Goal: Task Accomplishment & Management: Manage account settings

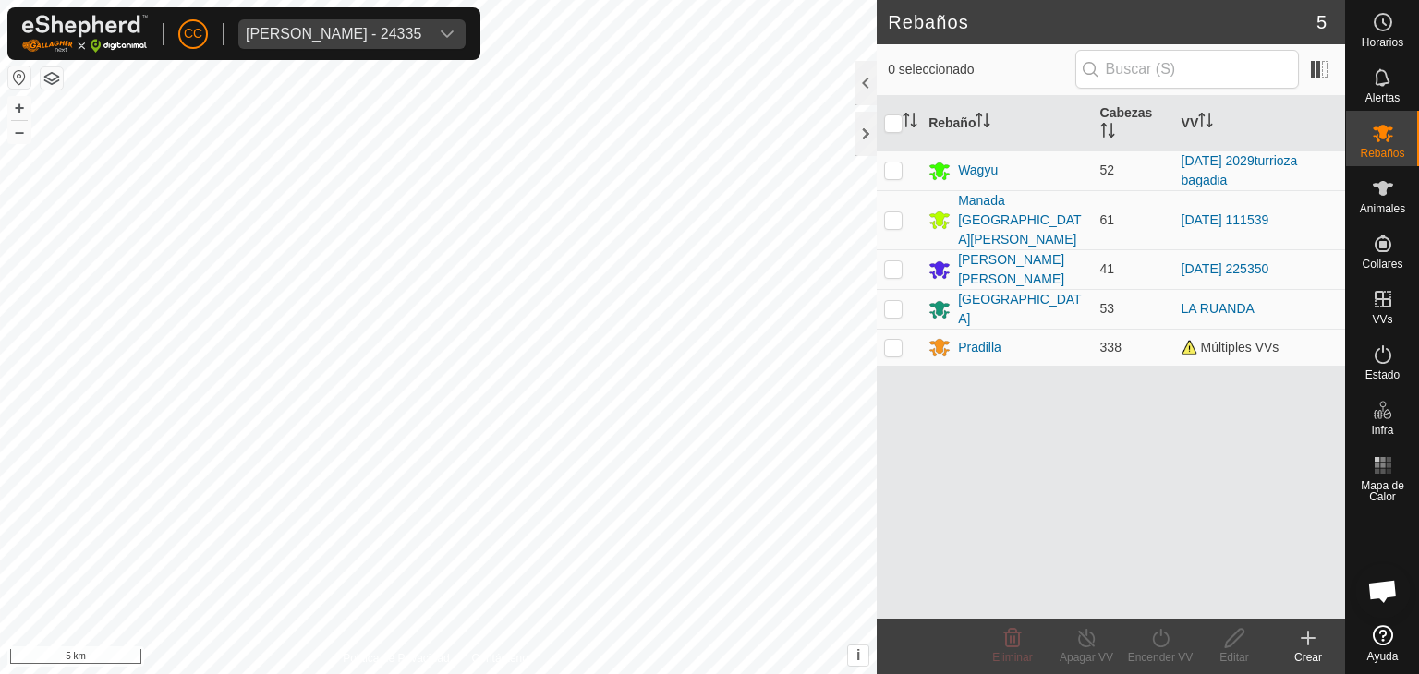
click at [261, 42] on span "[PERSON_NAME] - 24335" at bounding box center [333, 34] width 190 height 30
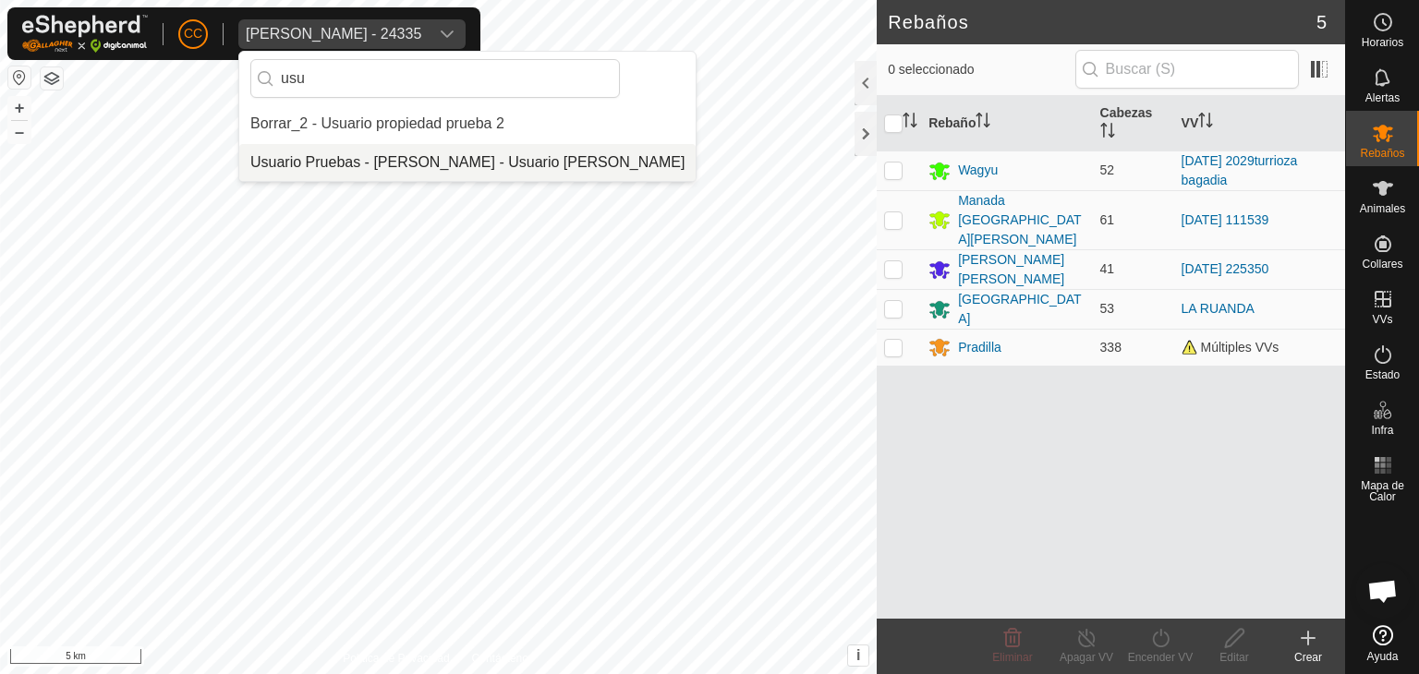
type input "usu"
click at [418, 164] on li "Usuario Pruebas - [PERSON_NAME] - Usuario [PERSON_NAME]" at bounding box center [467, 162] width 456 height 37
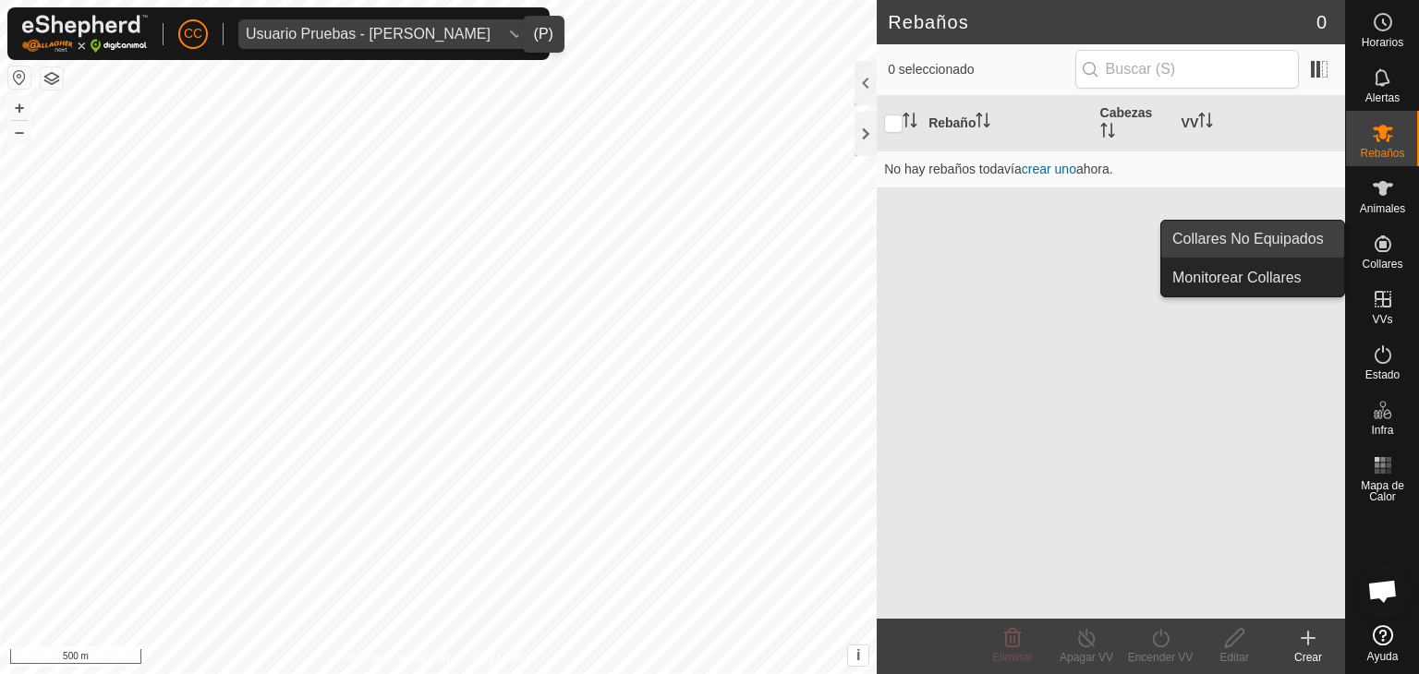
click at [1324, 241] on link "Collares No Equipados" at bounding box center [1252, 239] width 183 height 37
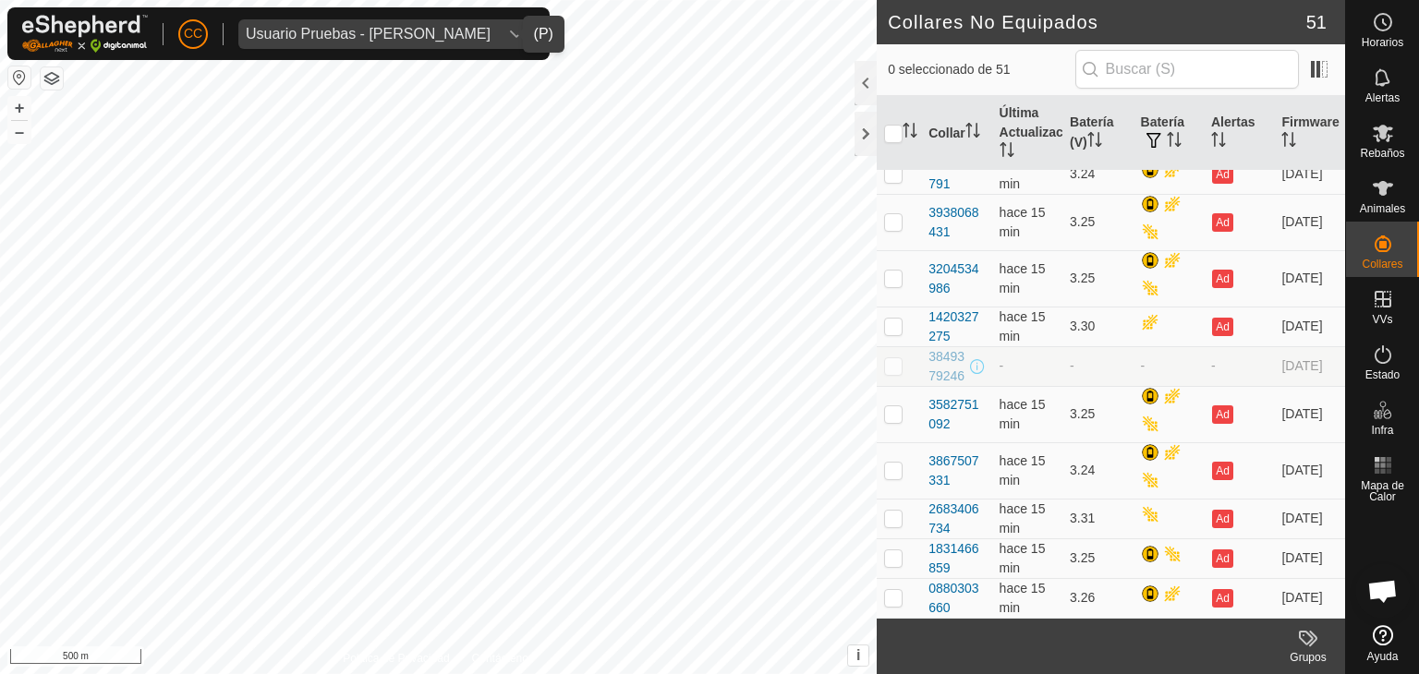
scroll to position [2002, 0]
click at [1019, 114] on th "Última Actualización" at bounding box center [1027, 133] width 70 height 75
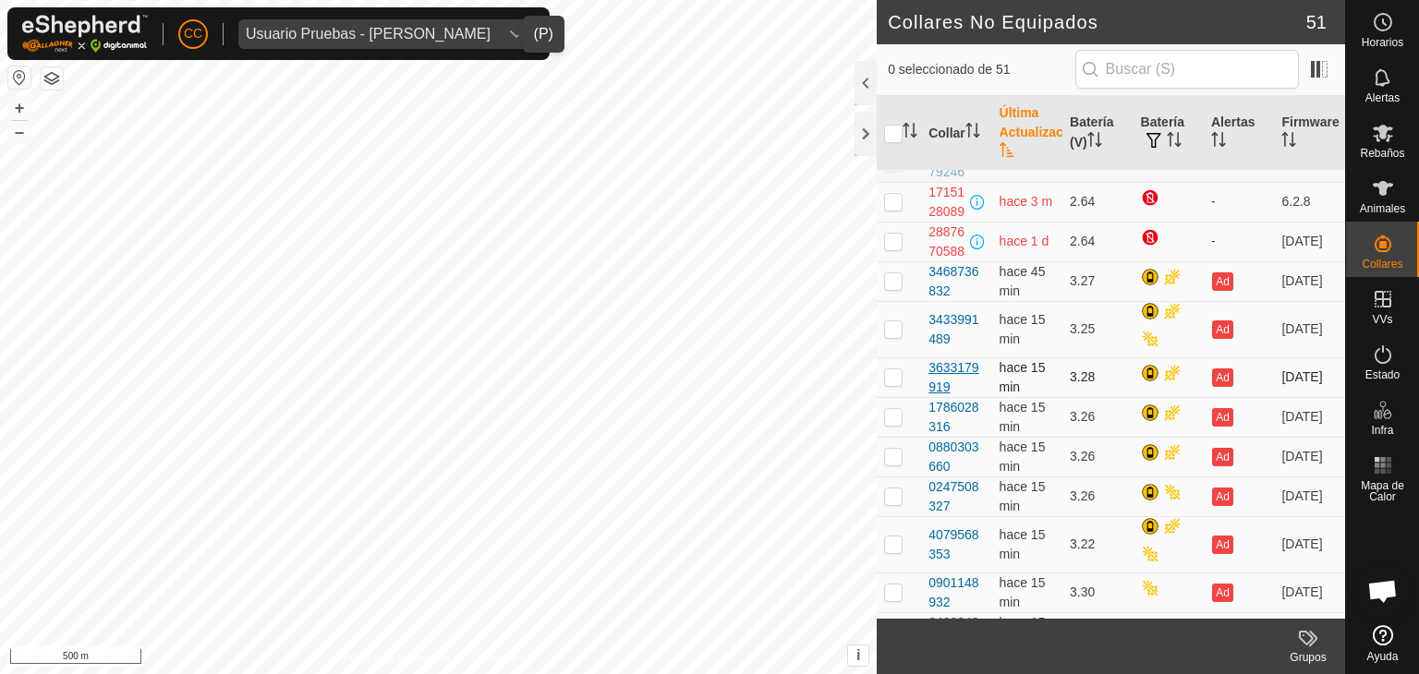
scroll to position [506, 0]
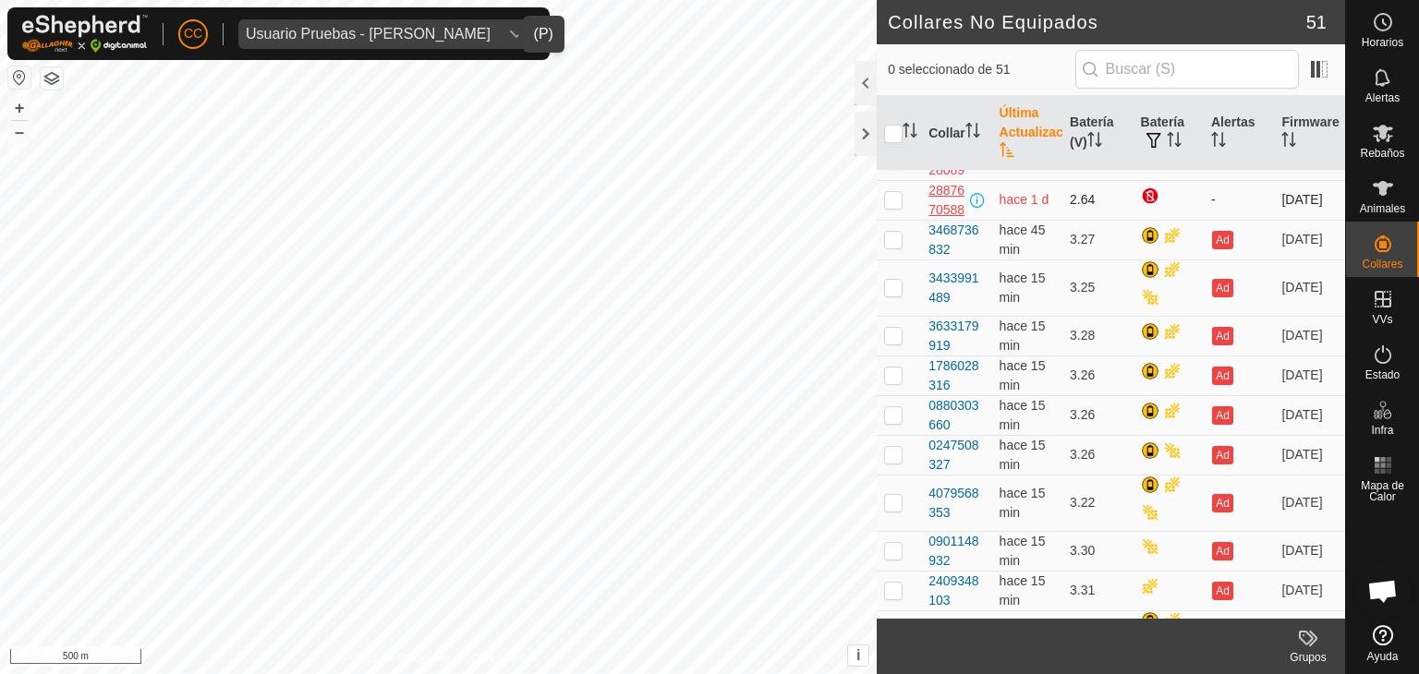
drag, startPoint x: 923, startPoint y: 175, endPoint x: 951, endPoint y: 473, distance: 299.7
copy tbody "3387326992 - - - - [DATE] 3990059455 - - - - 6.2.8 1204738631 - - - - 6.2.8 281…"
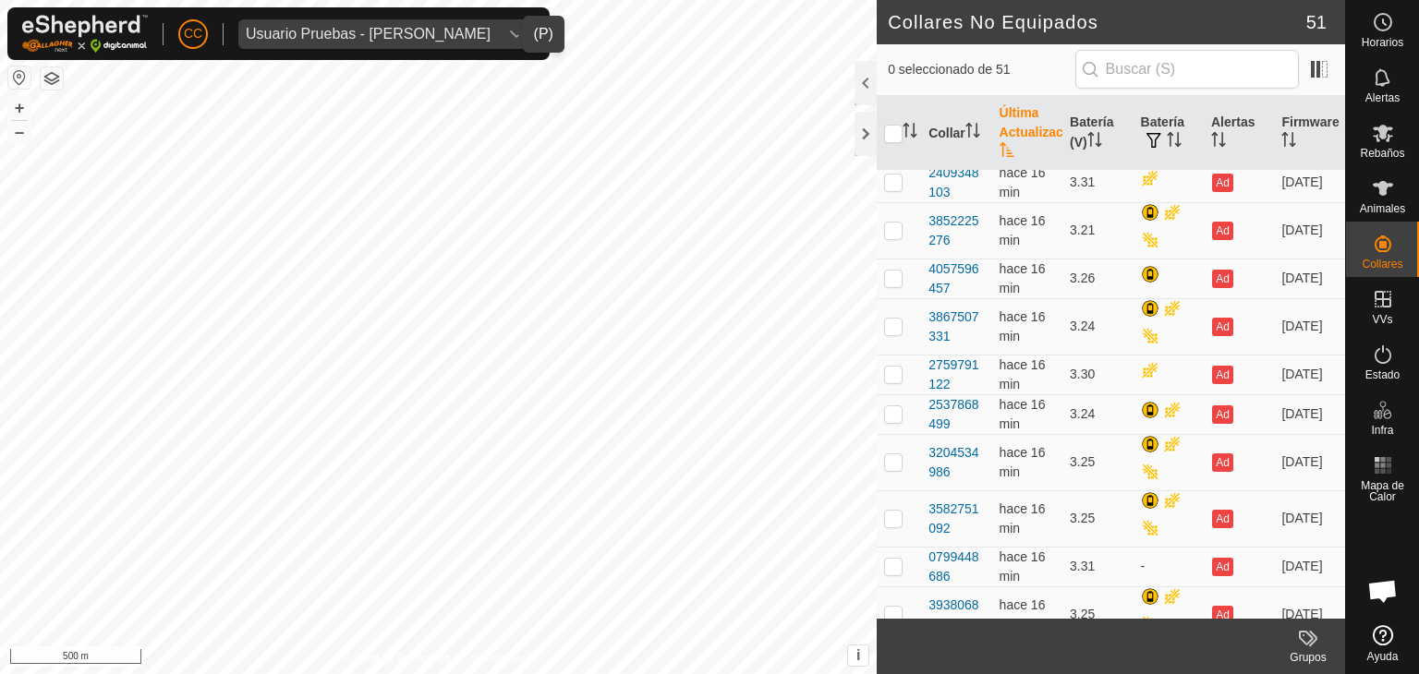
scroll to position [709, 0]
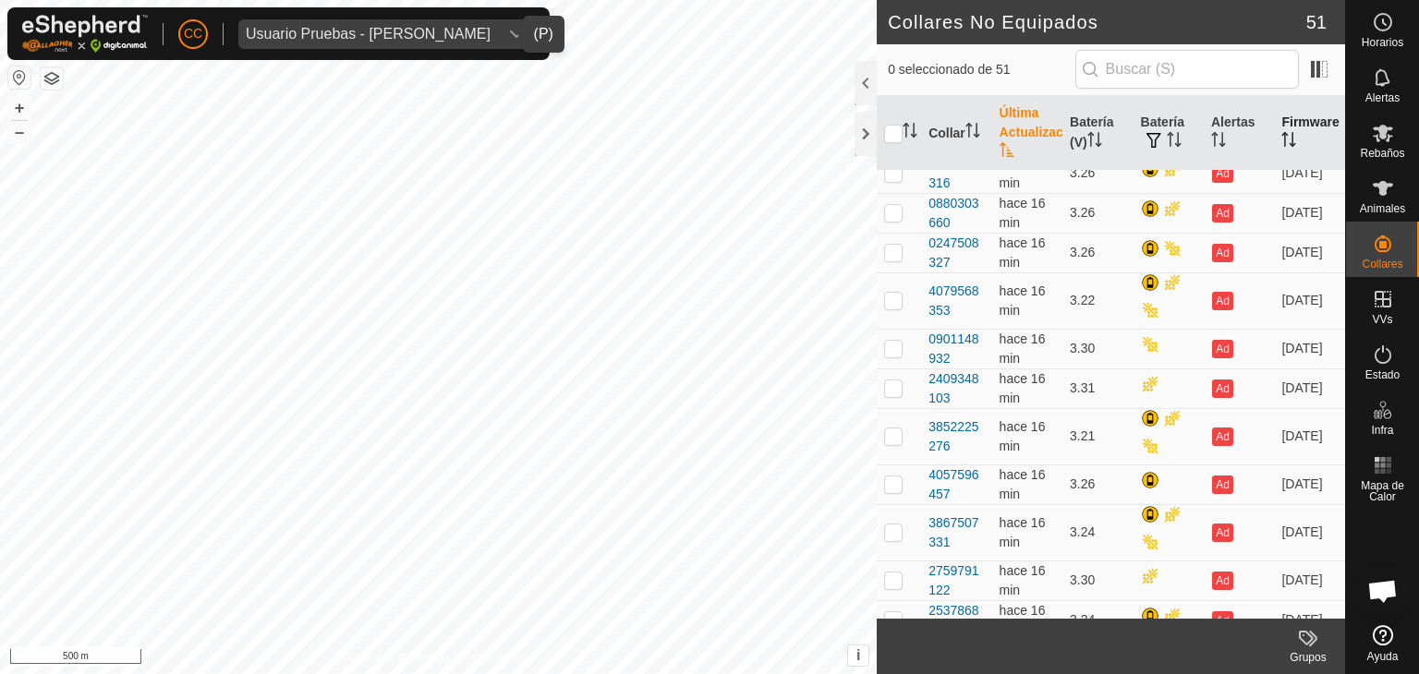
click at [1292, 122] on th "Firmware" at bounding box center [1309, 133] width 71 height 75
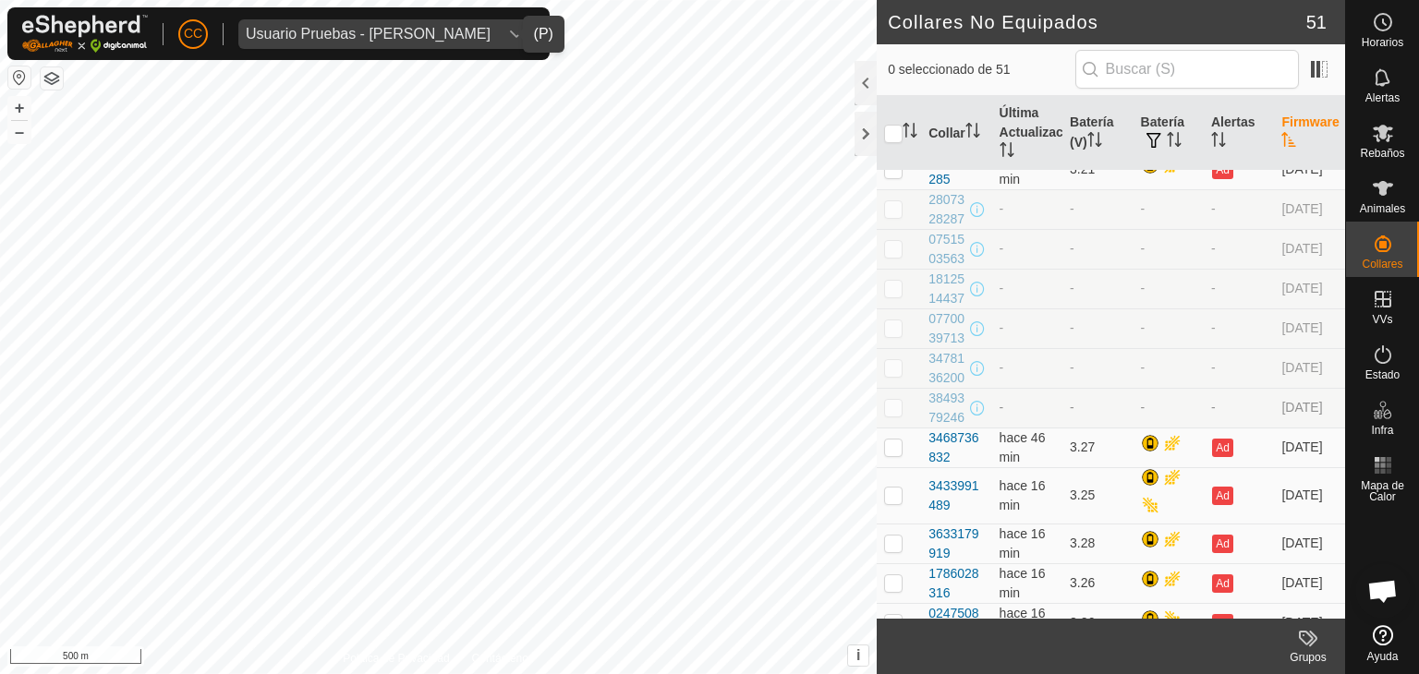
scroll to position [554, 0]
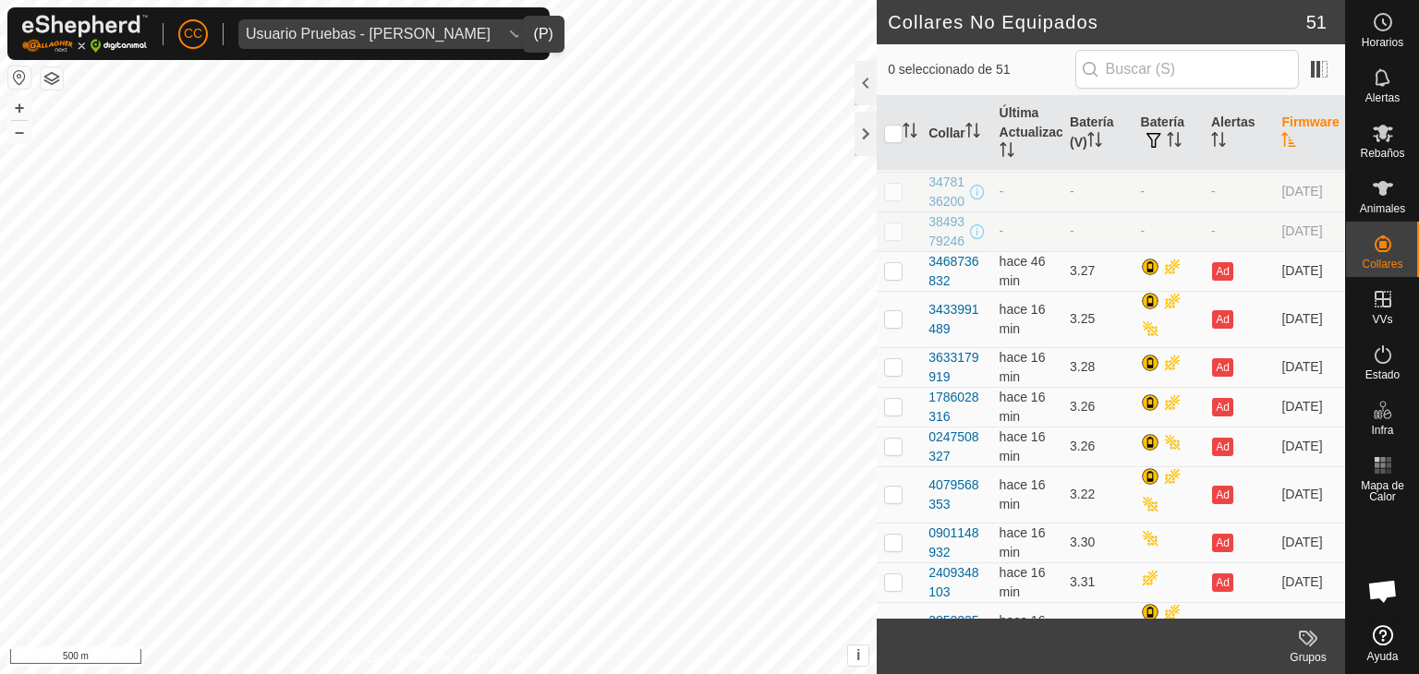
click at [1295, 124] on th "Firmware" at bounding box center [1309, 133] width 71 height 75
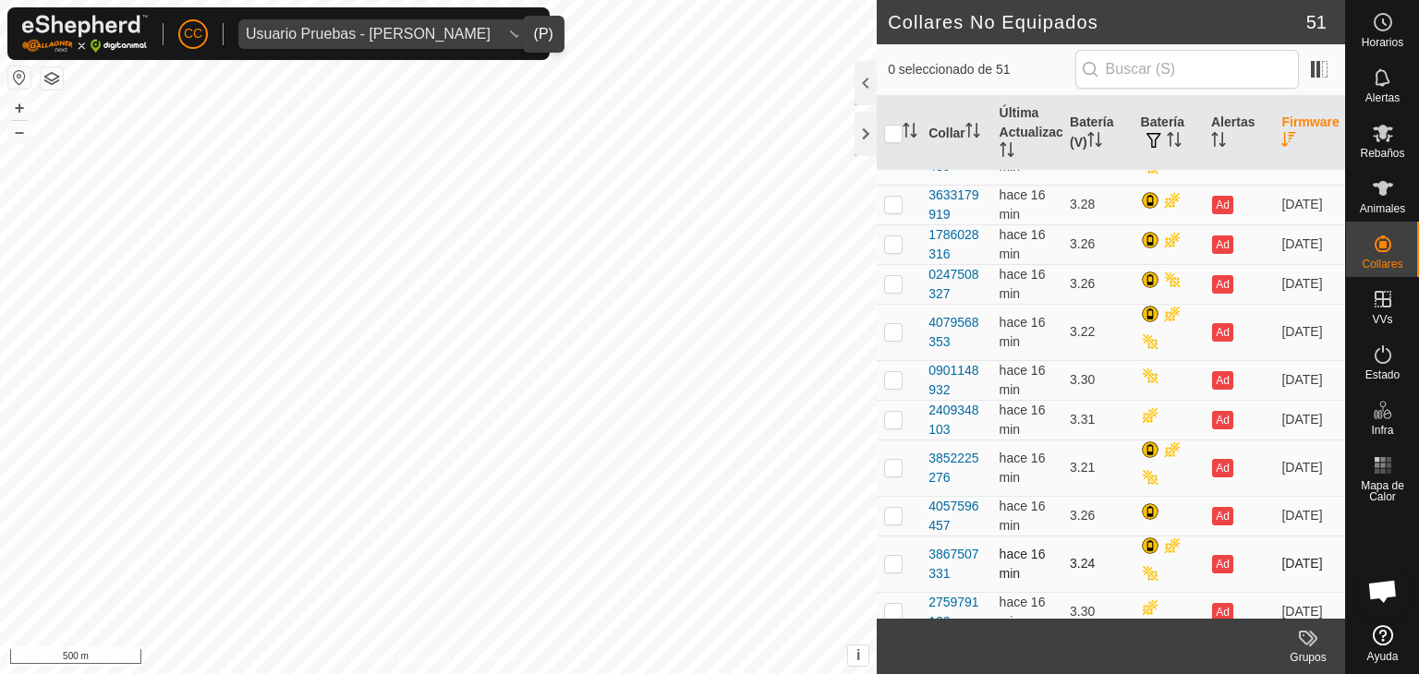
scroll to position [154, 0]
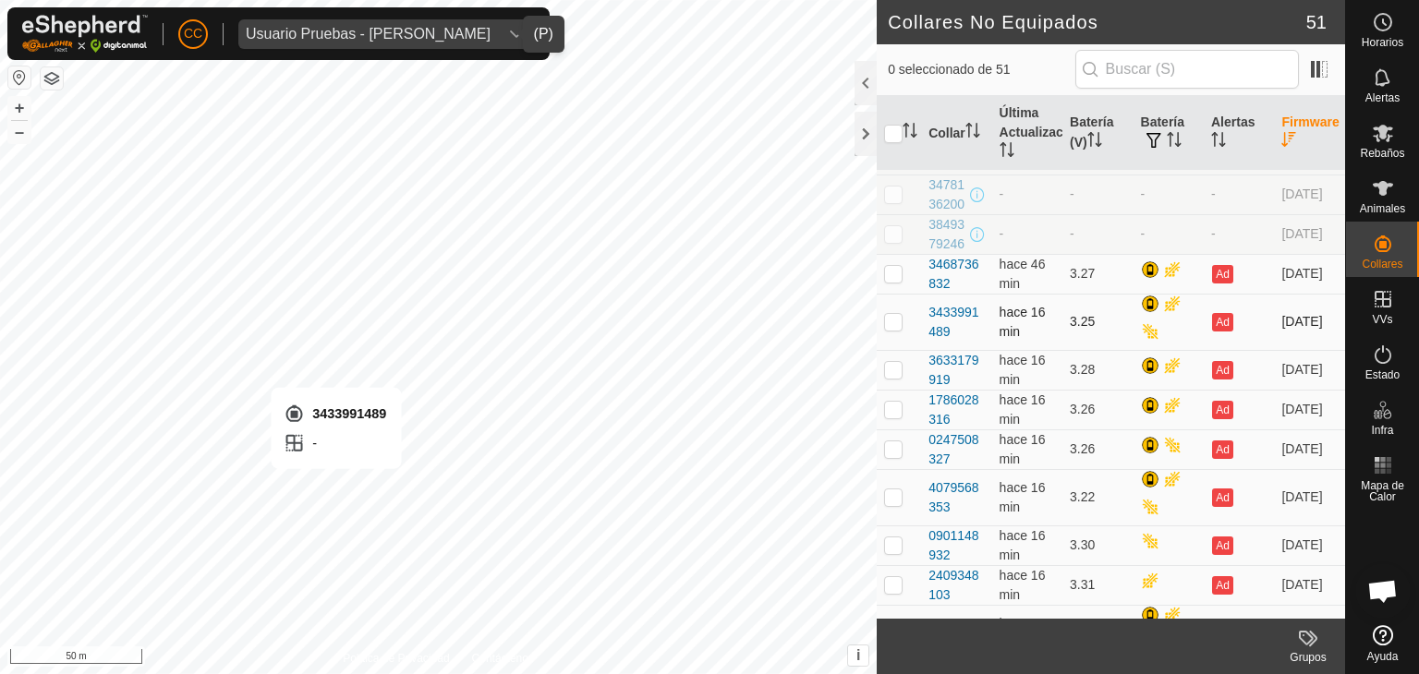
checkbox input "true"
click at [891, 131] on input "checkbox" at bounding box center [893, 134] width 18 height 18
checkbox input "true"
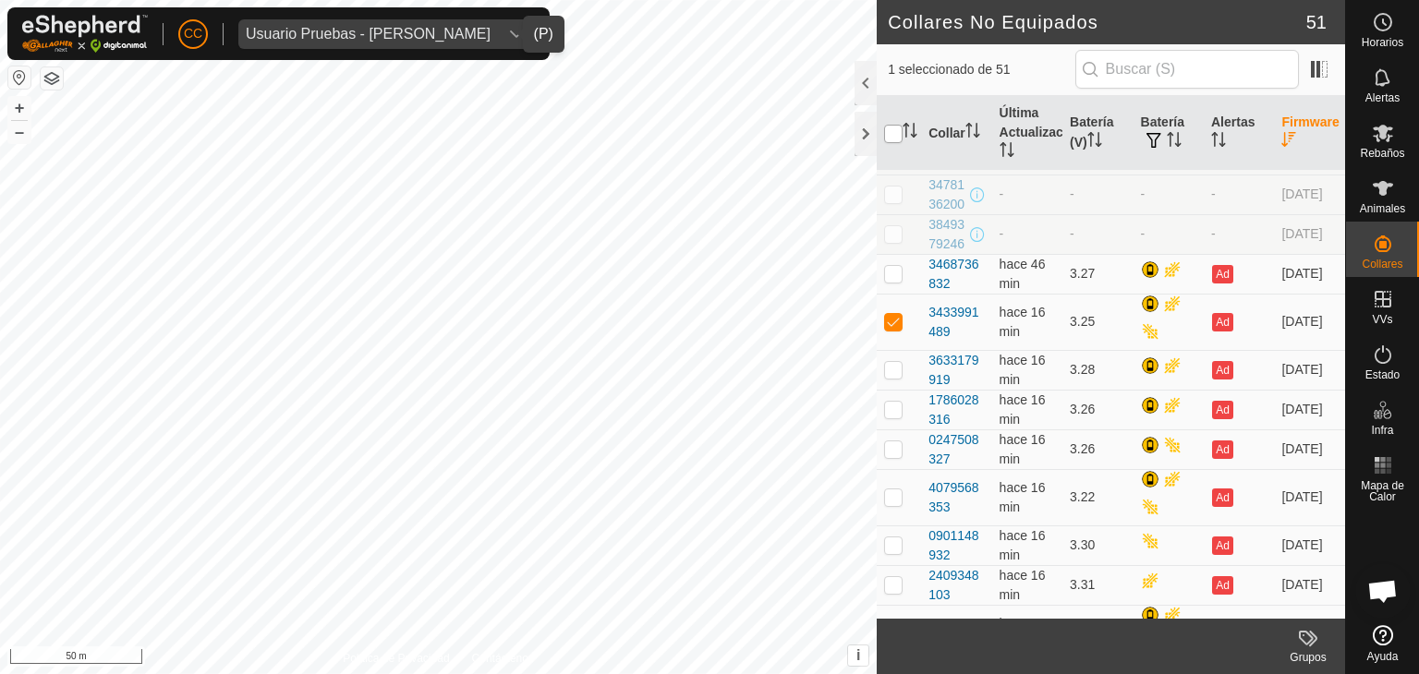
checkbox input "true"
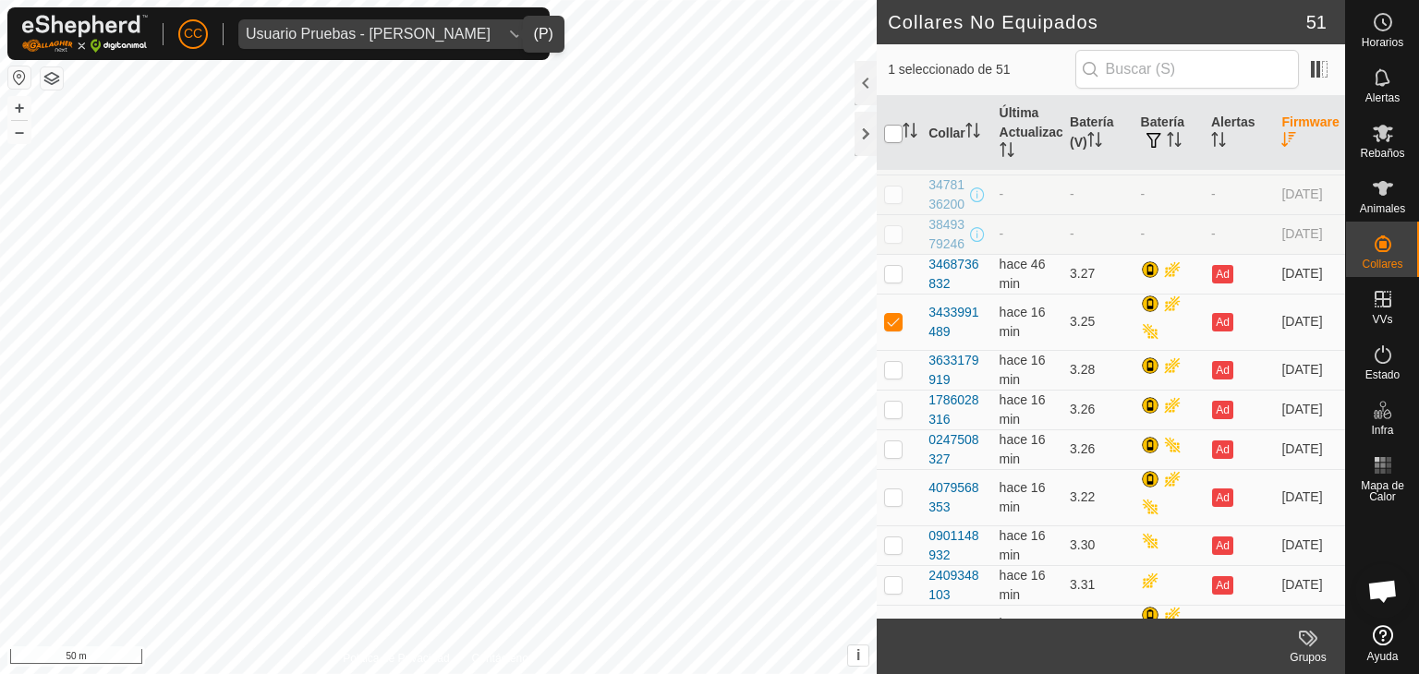
checkbox input "true"
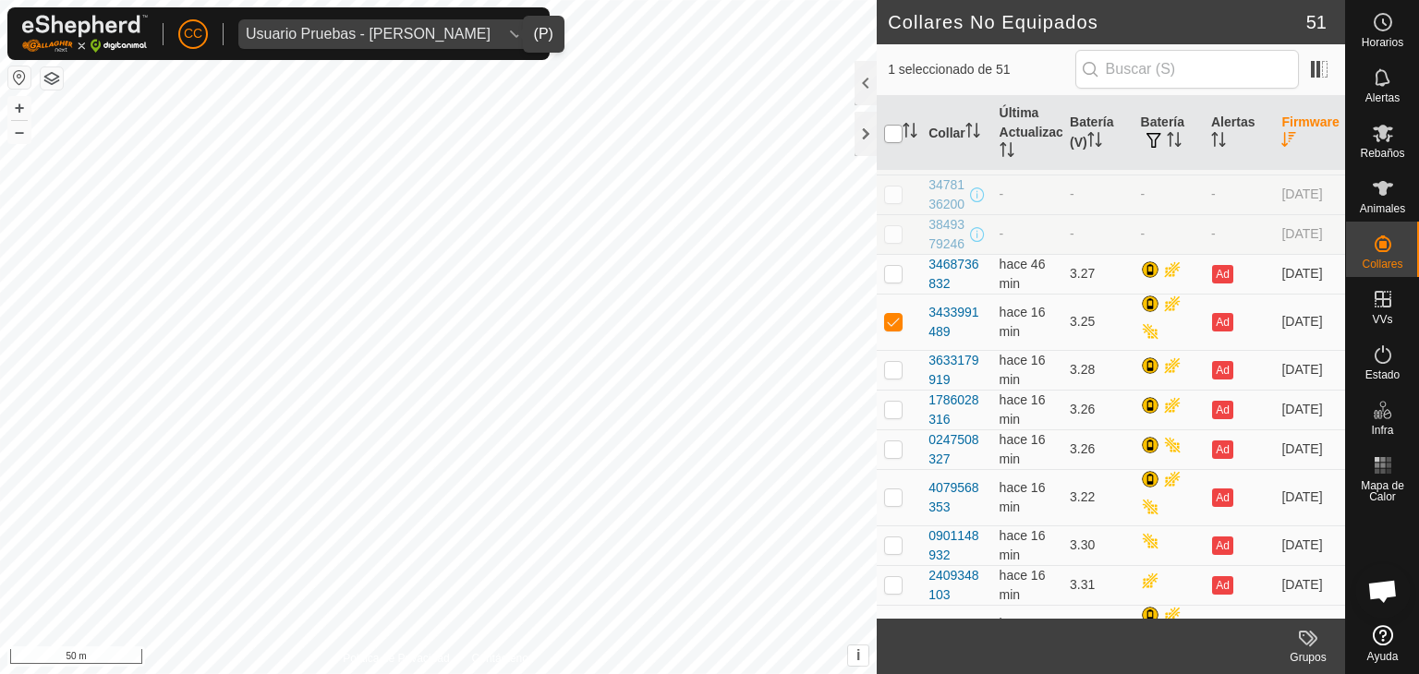
checkbox input "true"
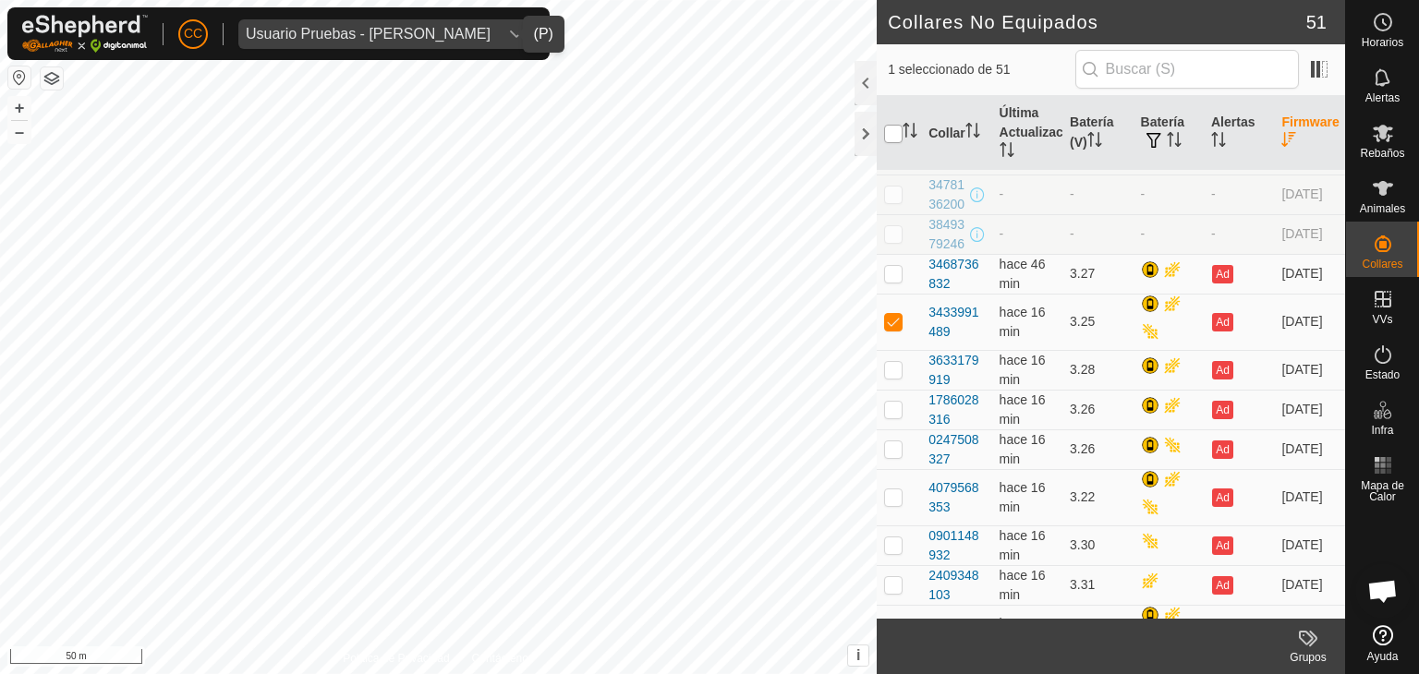
checkbox input "true"
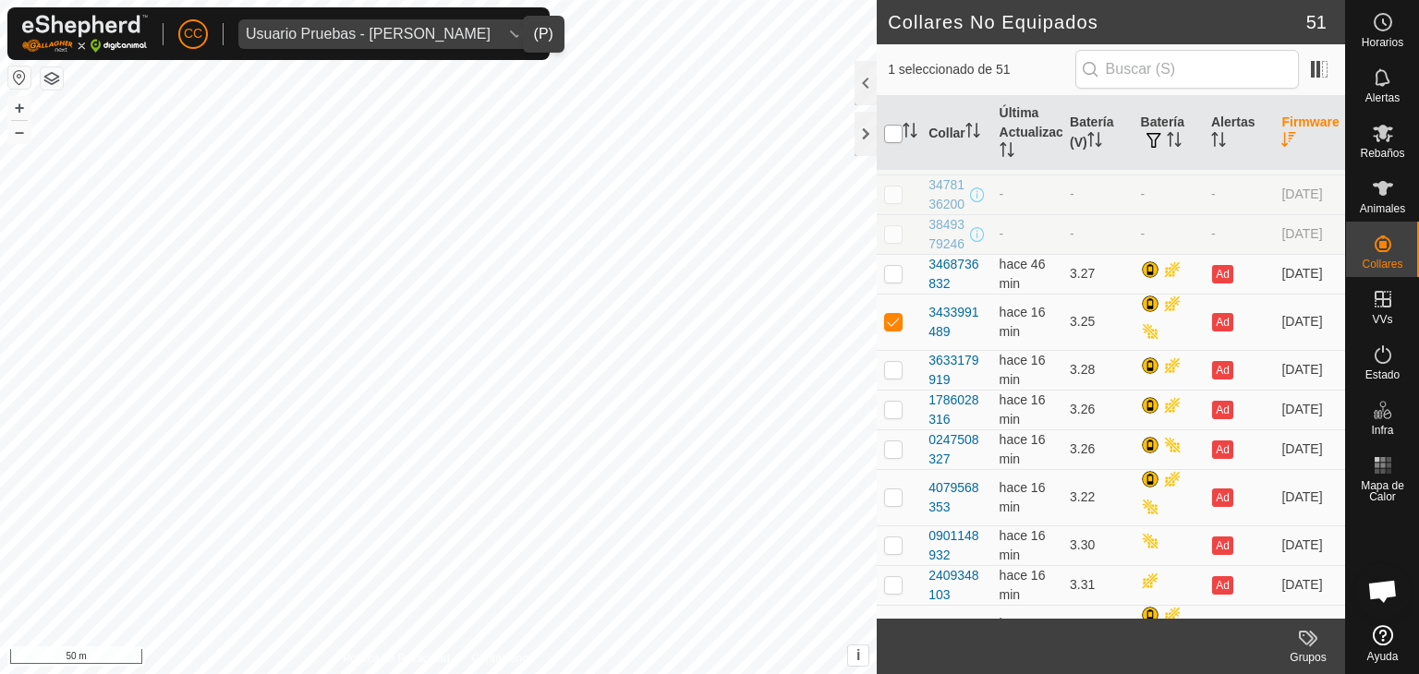
checkbox input "true"
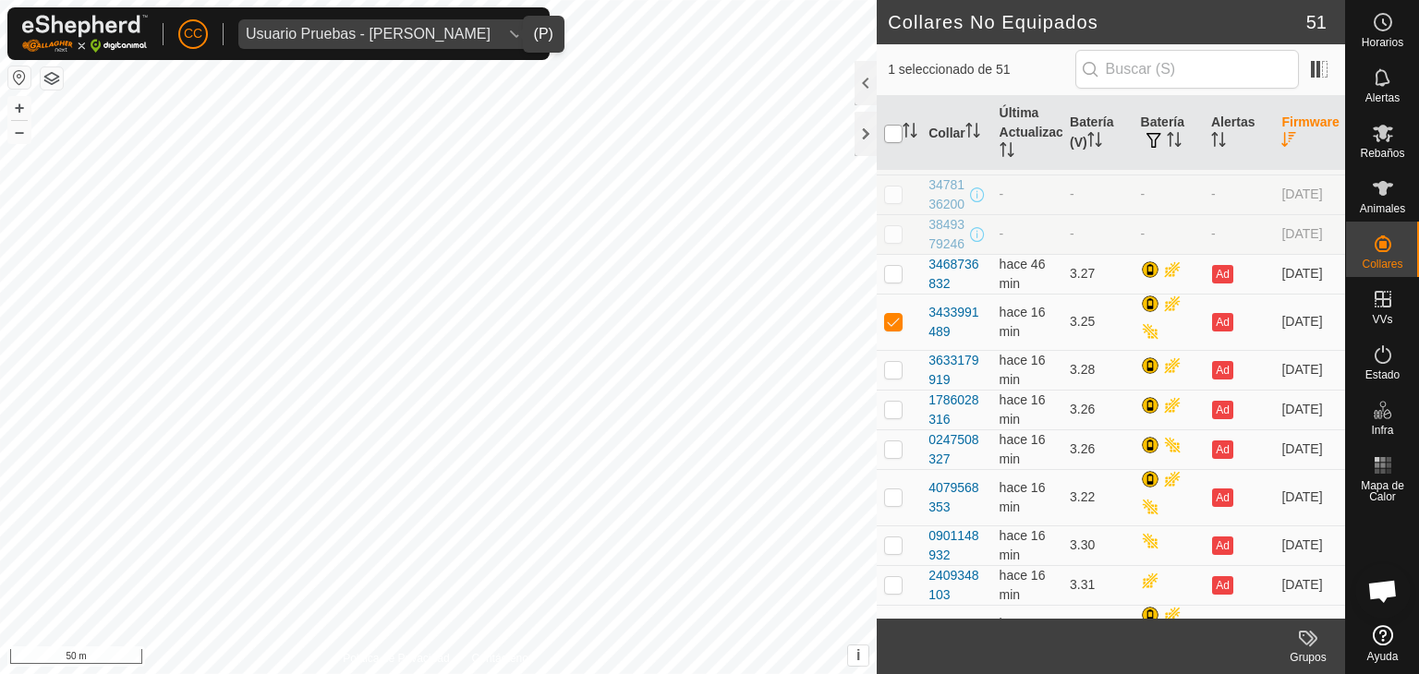
checkbox input "true"
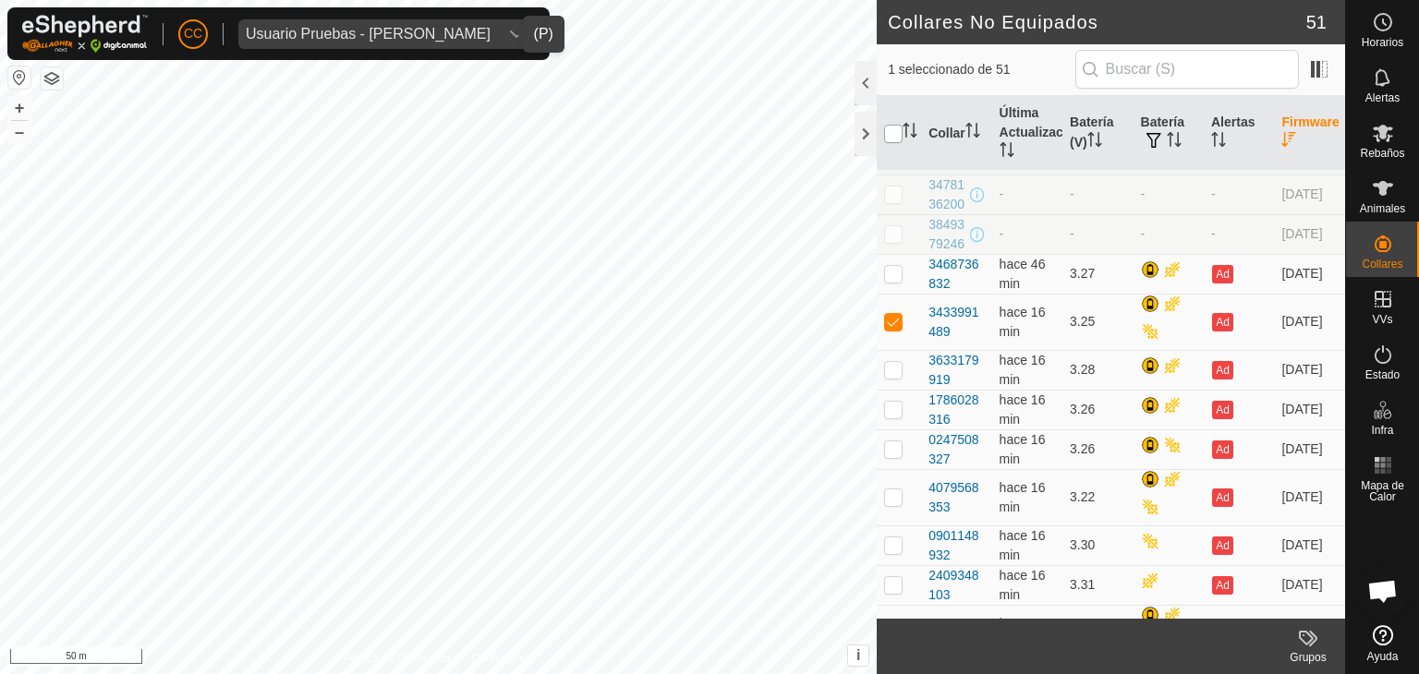
checkbox input "true"
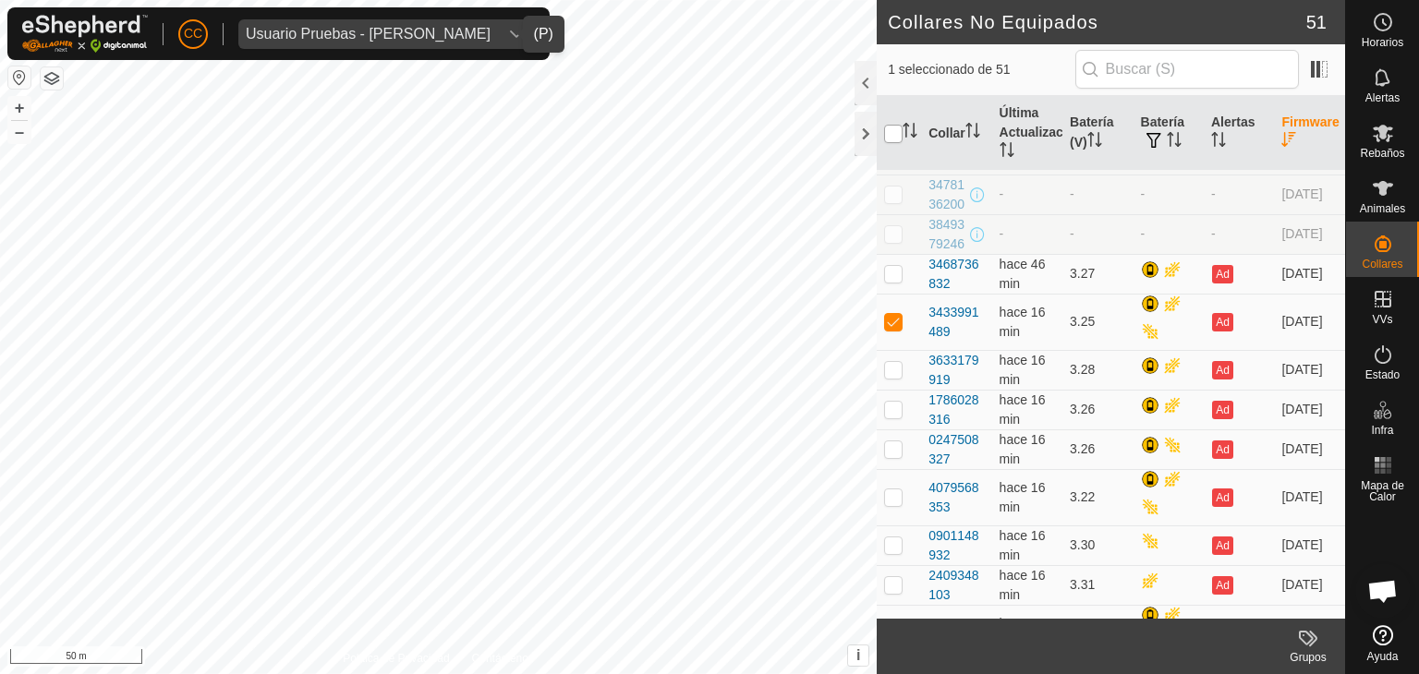
checkbox input "true"
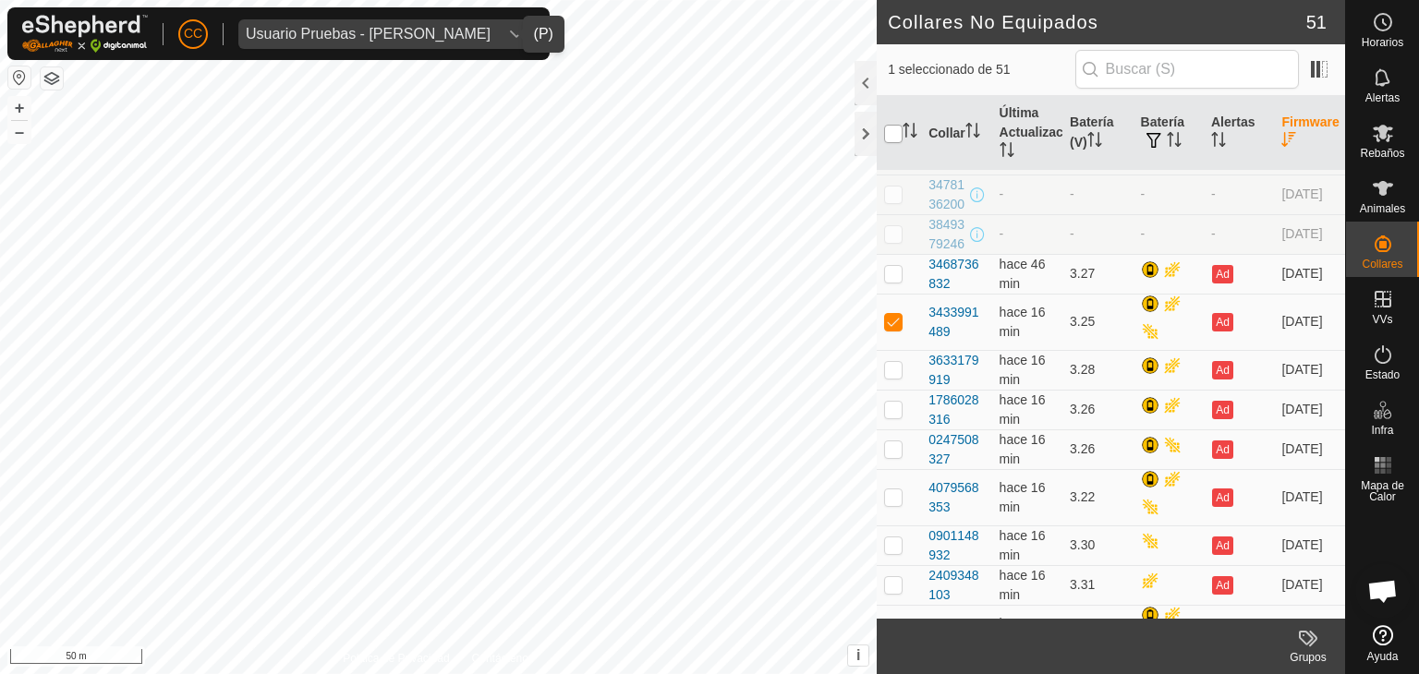
checkbox input "true"
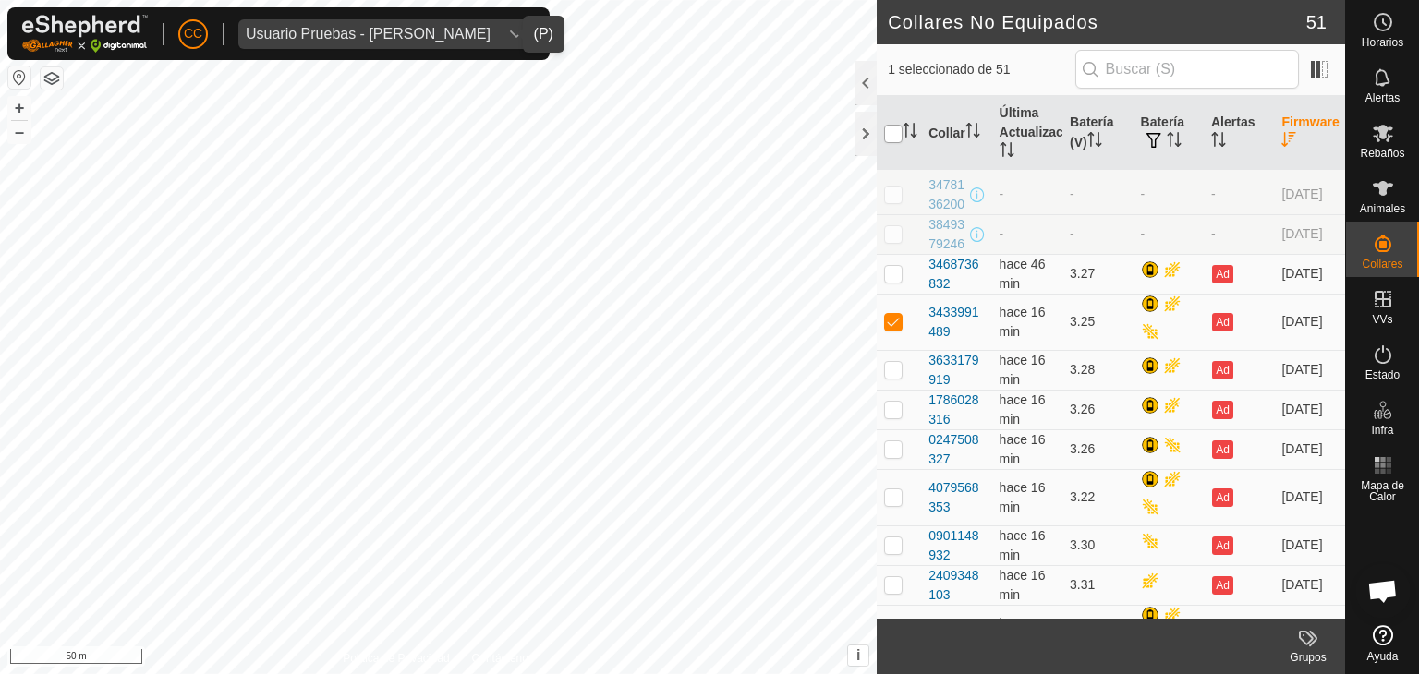
checkbox input "true"
